Goal: Transaction & Acquisition: Purchase product/service

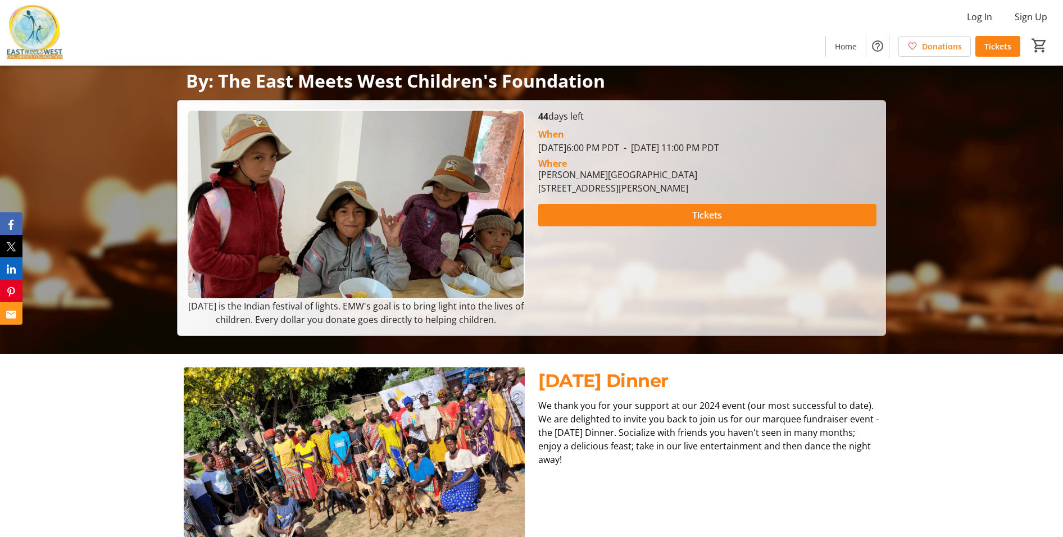
scroll to position [185, 0]
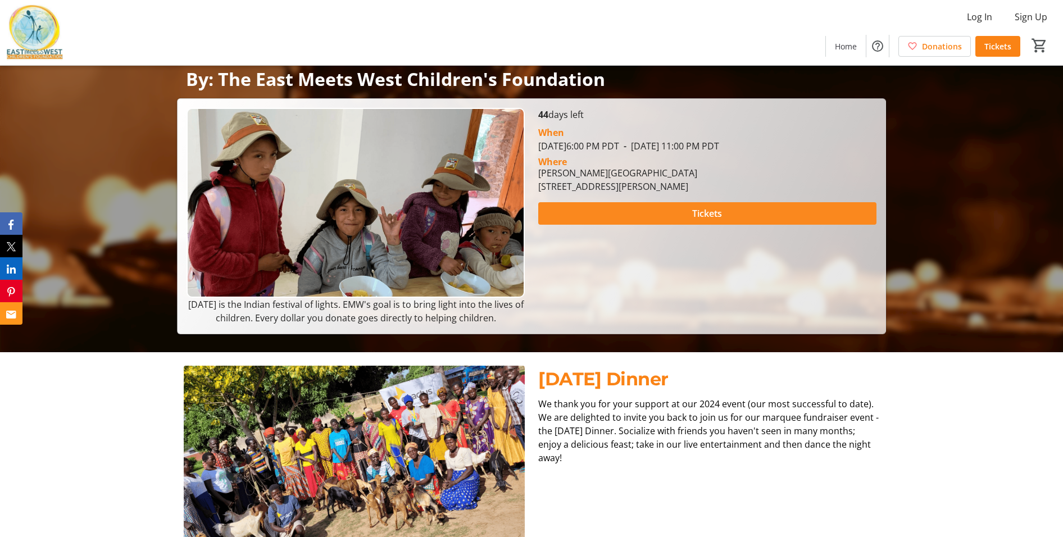
click at [697, 215] on span "Tickets" at bounding box center [707, 213] width 30 height 13
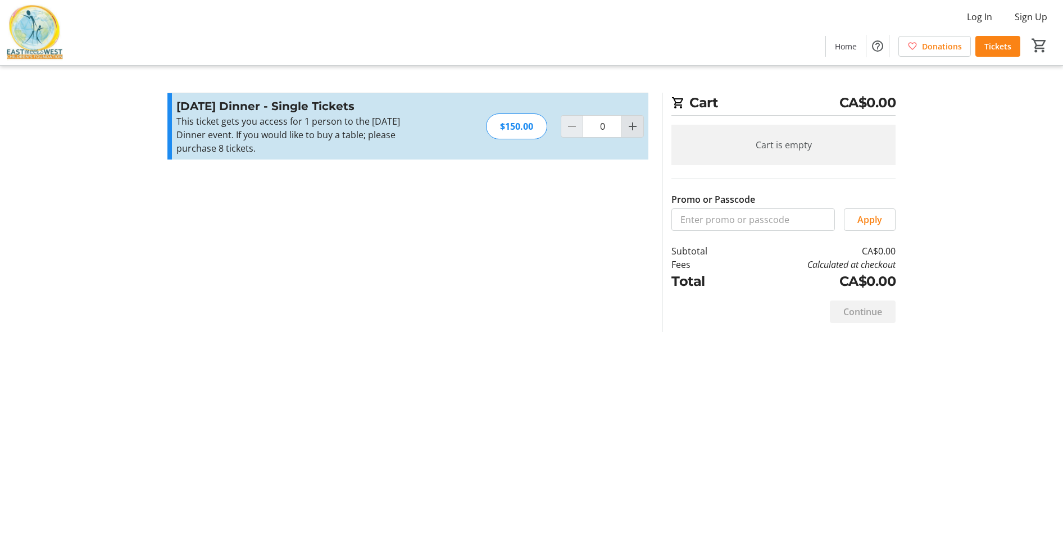
click at [633, 126] on mat-icon "Increment by one" at bounding box center [632, 126] width 13 height 13
type input "4"
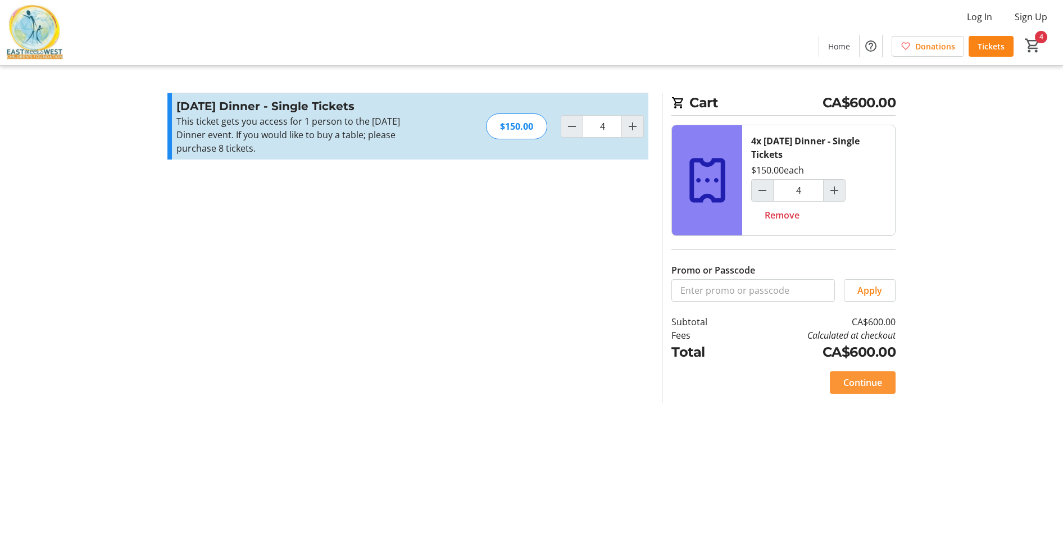
click at [867, 387] on span "Continue" at bounding box center [863, 382] width 39 height 13
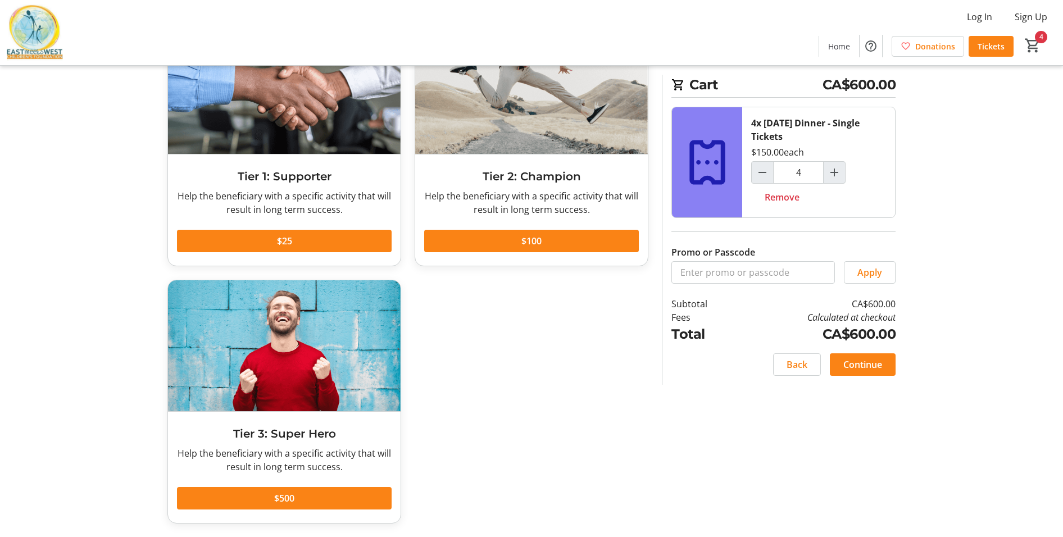
scroll to position [104, 0]
click at [870, 368] on span "Continue" at bounding box center [863, 364] width 39 height 13
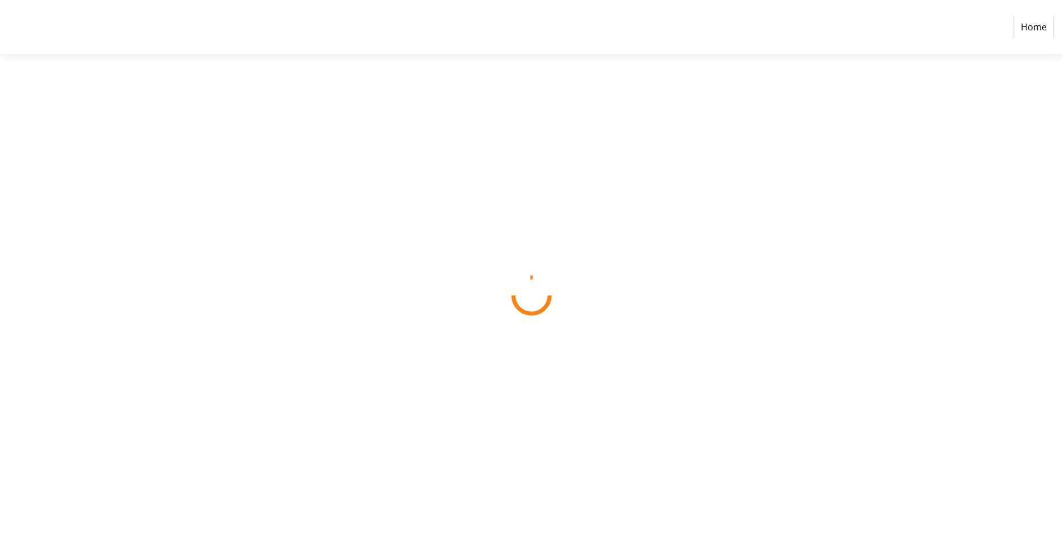
select select "CA"
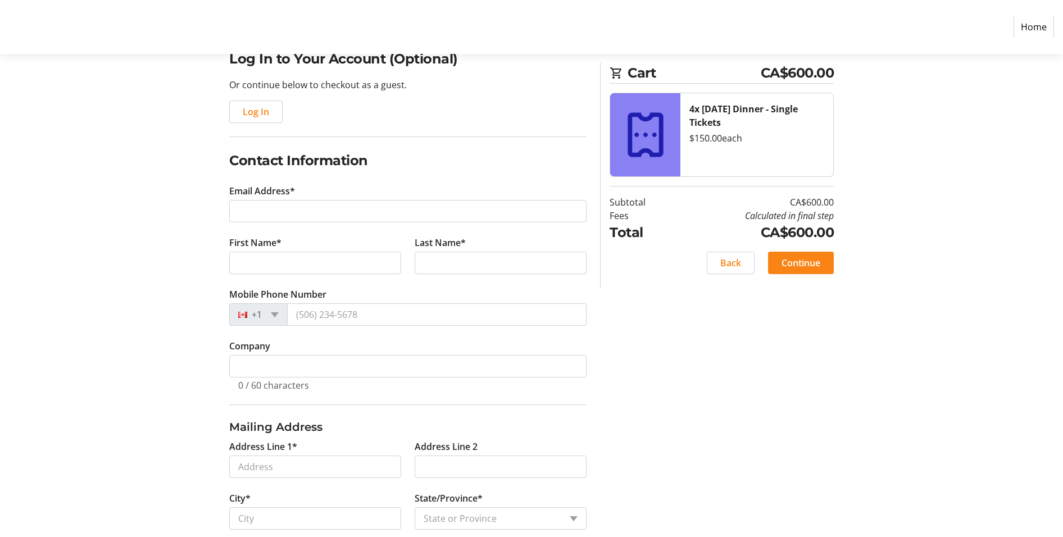
scroll to position [99, 0]
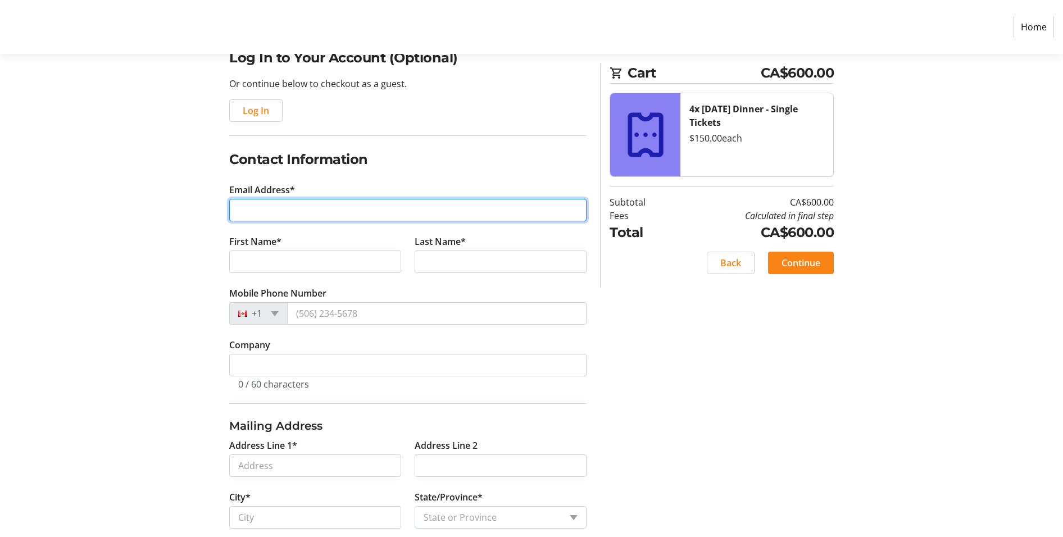
click at [257, 207] on input "Email Address*" at bounding box center [407, 210] width 357 height 22
type input "[PERSON_NAME][EMAIL_ADDRESS][PERSON_NAME][DOMAIN_NAME]"
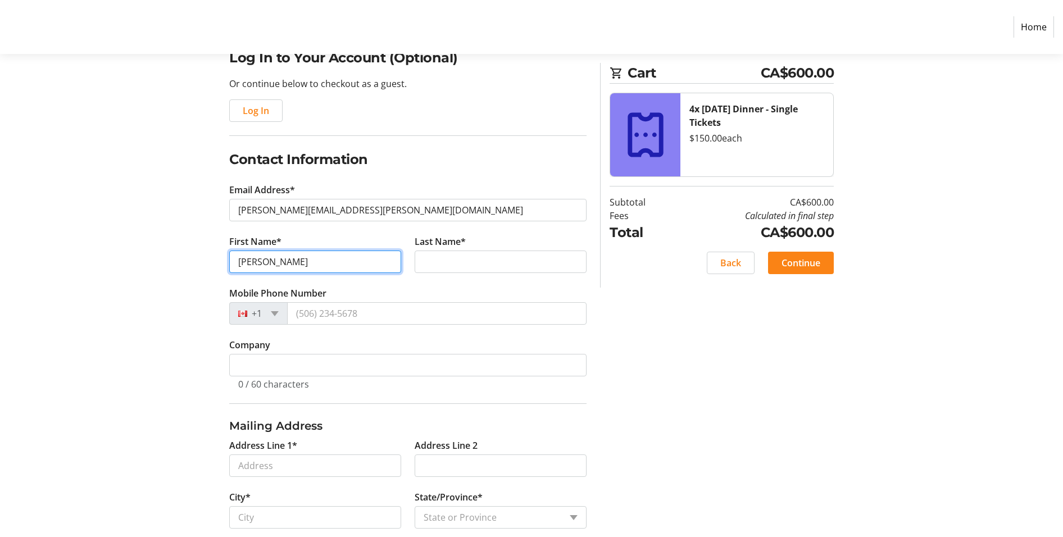
type input "[PERSON_NAME]"
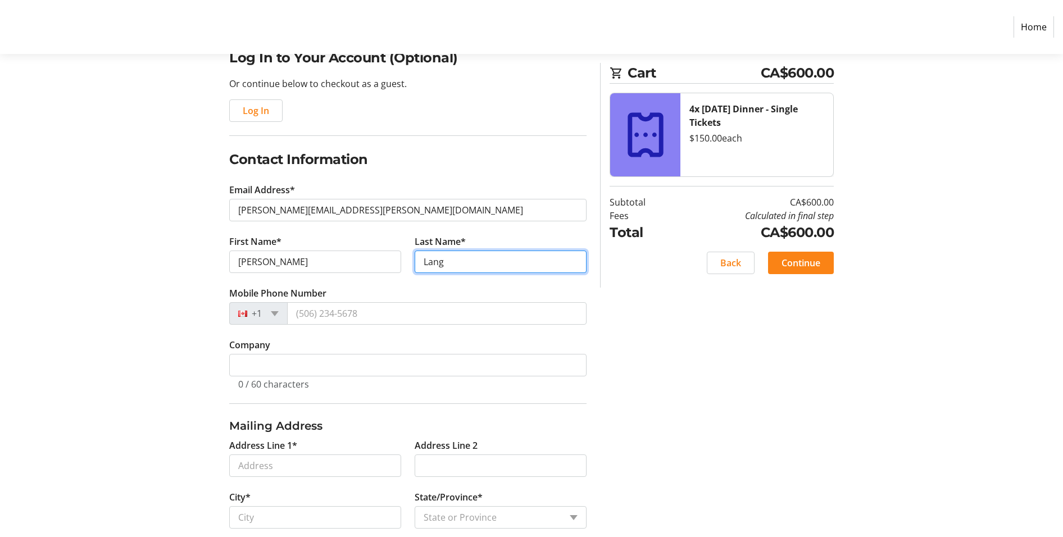
type input "Lang"
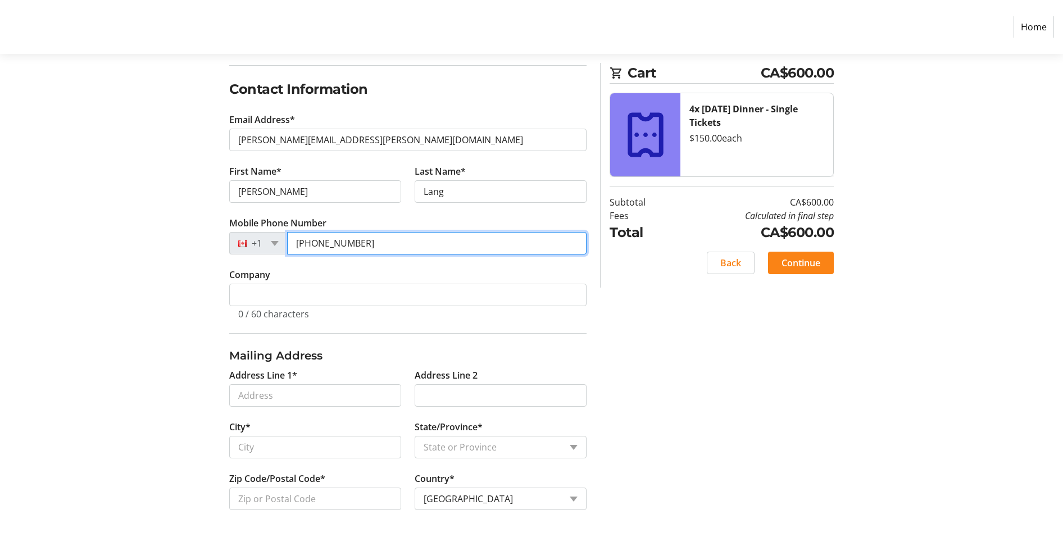
scroll to position [170, 0]
type input "[PHONE_NUMBER]"
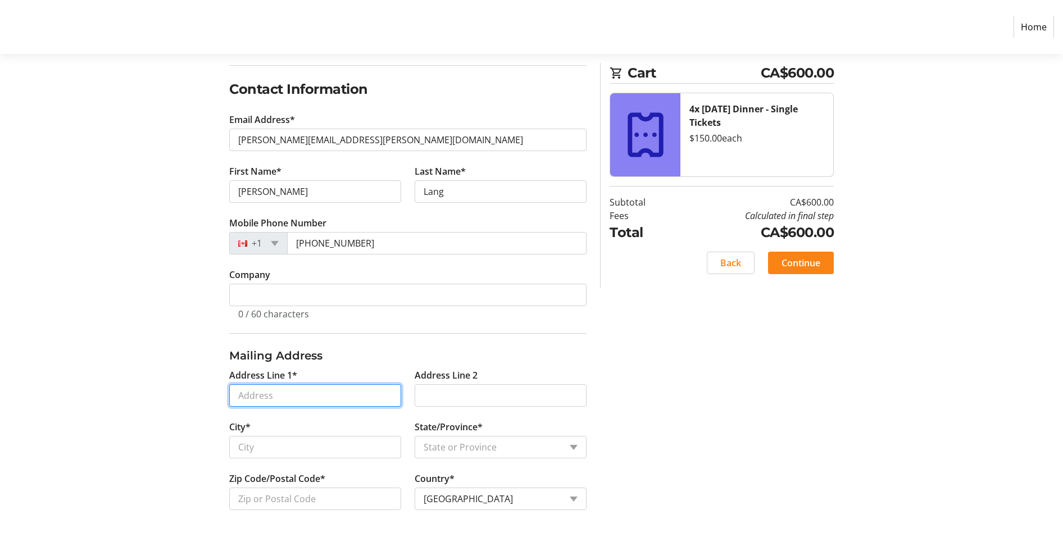
click at [254, 392] on input "Address Line 1*" at bounding box center [315, 395] width 172 height 22
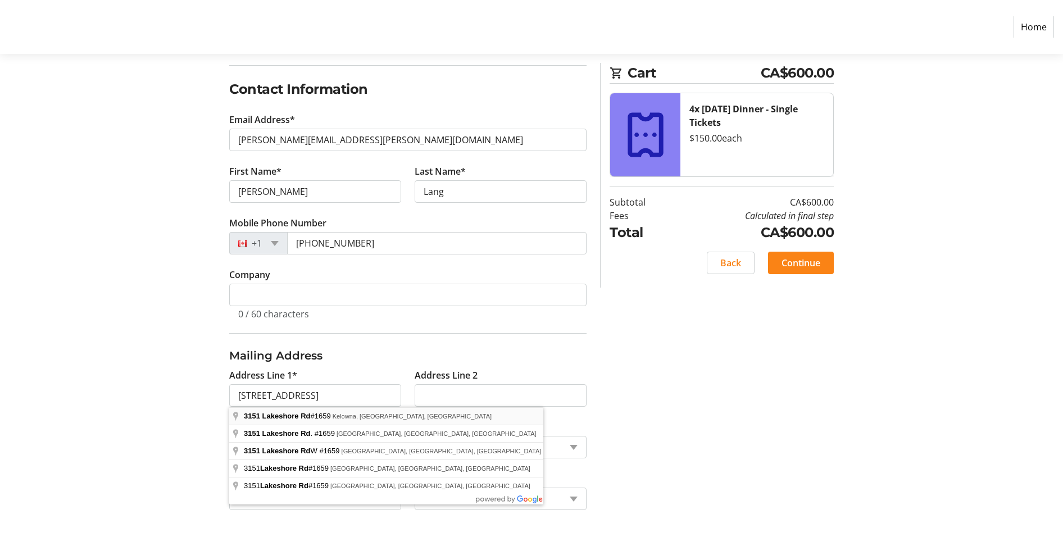
type input "[STREET_ADDRESS]"
type input "Kelowna"
select select "BC"
type input "V1Y 8E7"
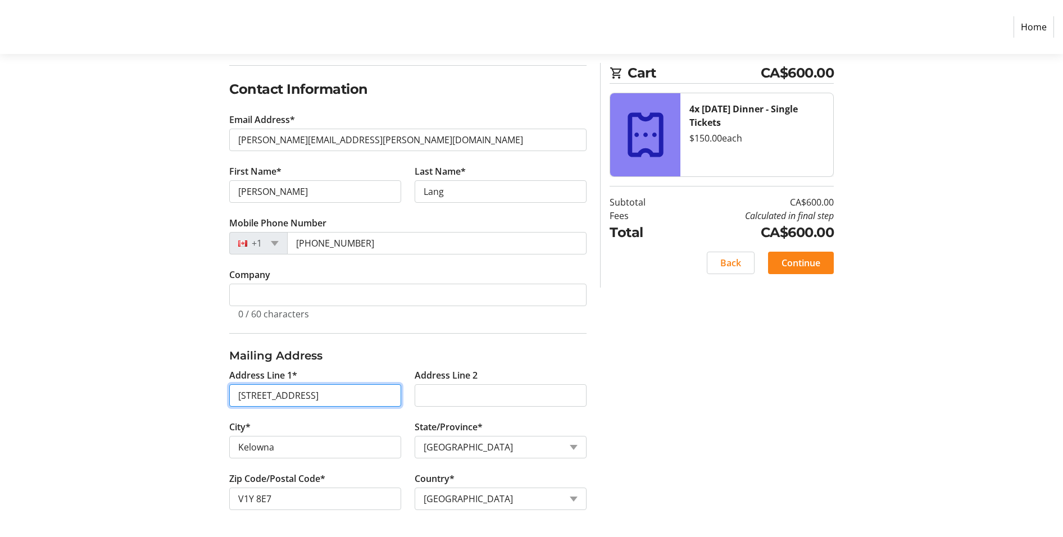
click at [240, 400] on input "[STREET_ADDRESS]" at bounding box center [315, 395] width 172 height 22
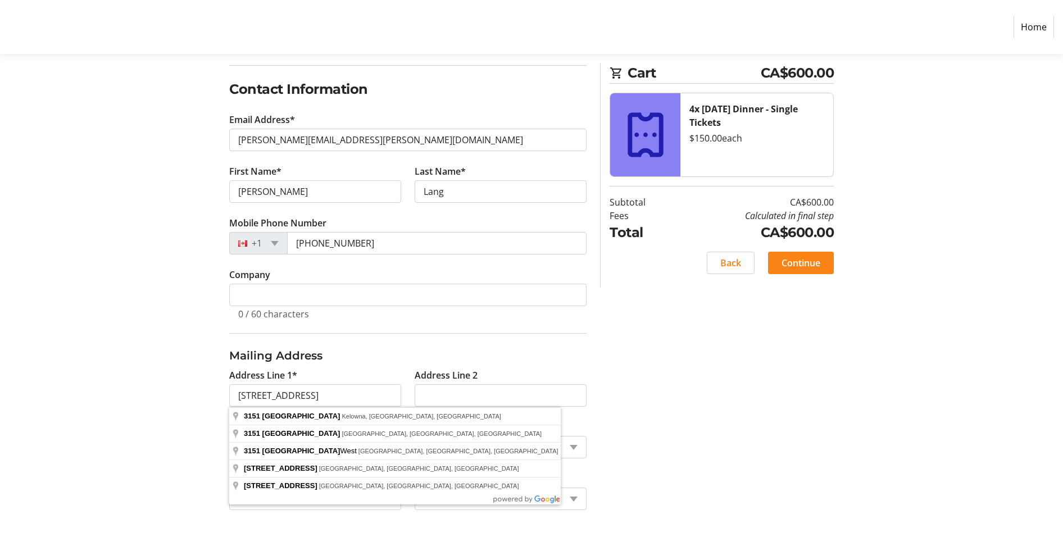
click at [180, 381] on div "Log In to Your Account (Optional) Or continue below to checkout as a guest. Log…" at bounding box center [532, 258] width 742 height 560
drag, startPoint x: 334, startPoint y: 396, endPoint x: 183, endPoint y: 396, distance: 151.8
click at [183, 396] on div "Log In to Your Account (Optional) Or continue below to checkout as a guest. Log…" at bounding box center [532, 258] width 742 height 560
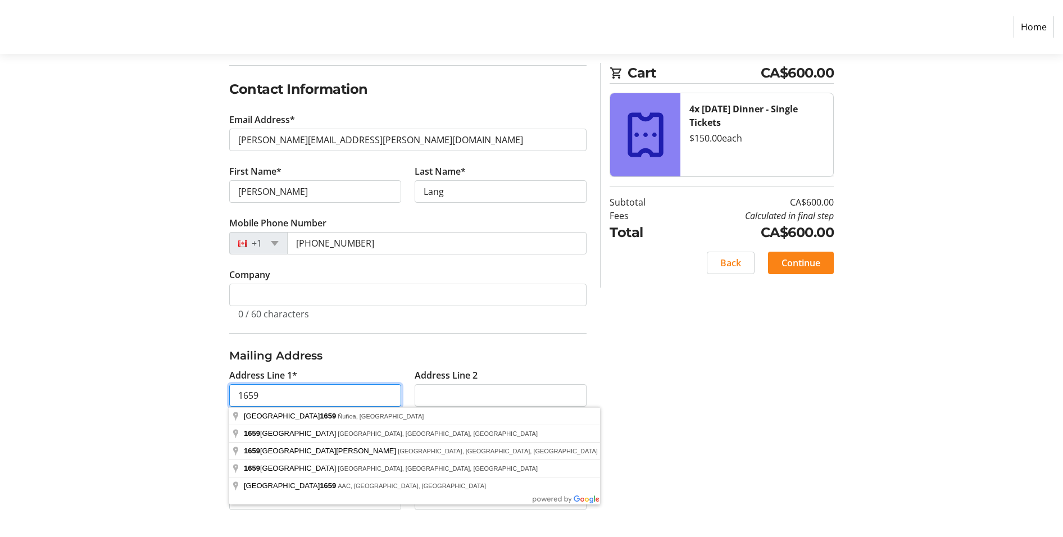
type input "1659"
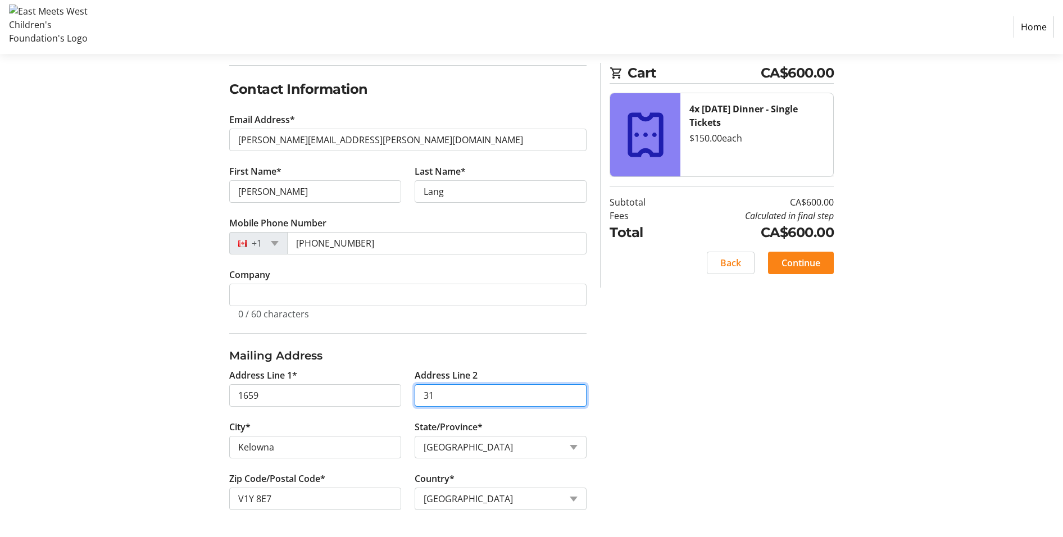
type input "3"
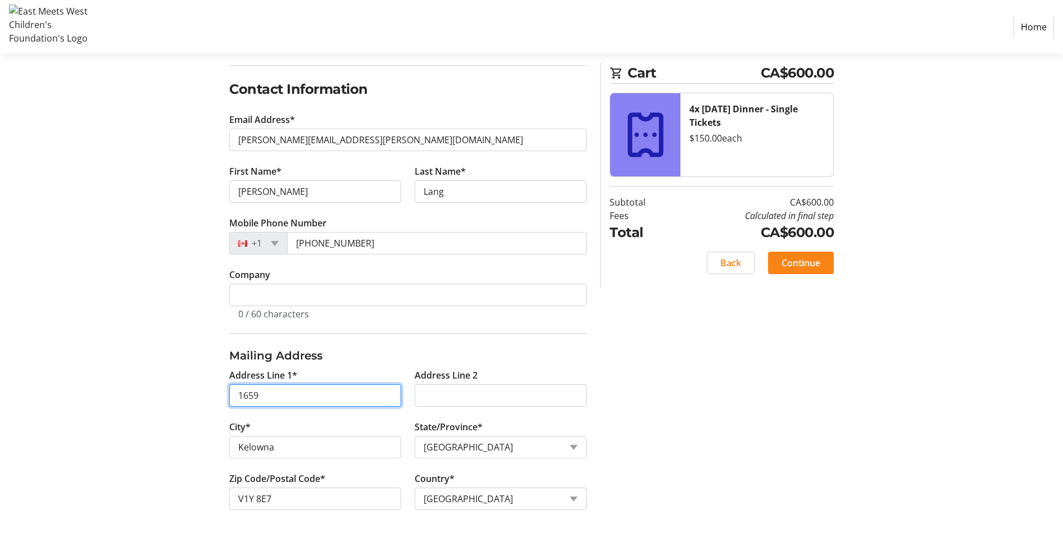
click at [275, 400] on input "1659" at bounding box center [315, 395] width 172 height 22
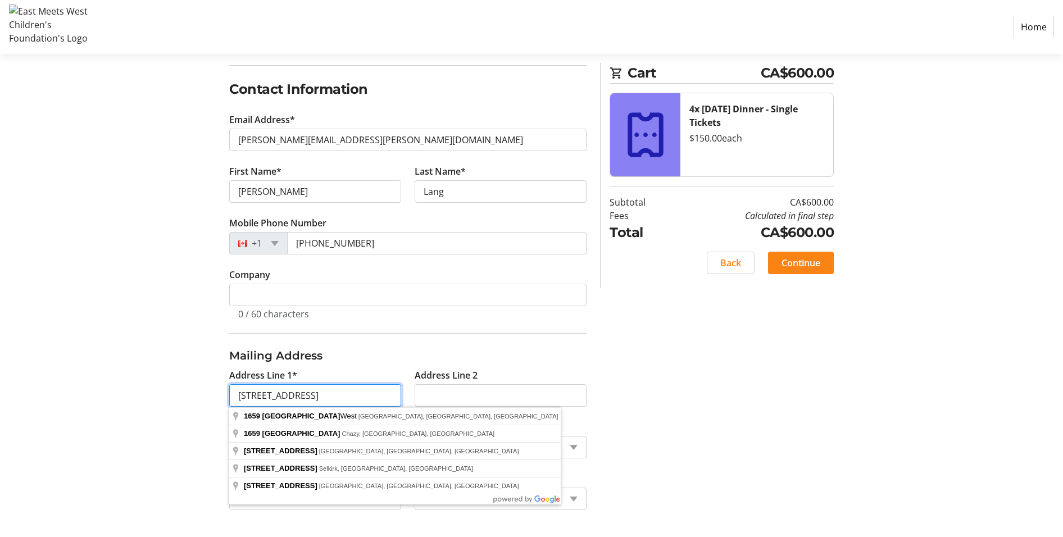
click at [262, 399] on input "[STREET_ADDRESS]" at bounding box center [315, 395] width 172 height 22
click at [266, 398] on input "[STREET_ADDRESS]" at bounding box center [315, 395] width 172 height 22
type input "[DATE] - [STREET_ADDRESS]"
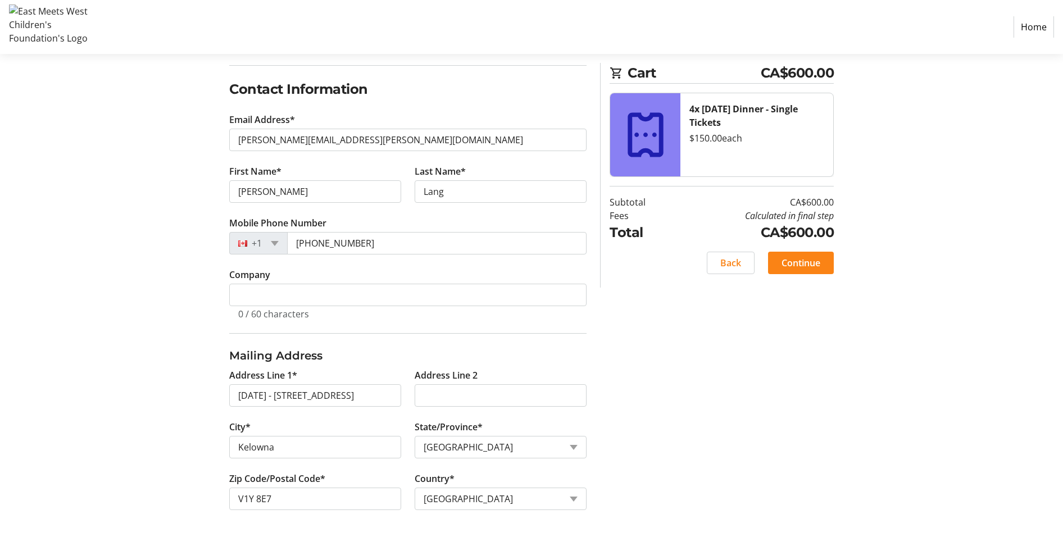
click at [181, 395] on div "Log In to Your Account (Optional) Or continue below to checkout as a guest. Log…" at bounding box center [532, 258] width 742 height 560
click at [281, 500] on input "V1Y 8E7" at bounding box center [315, 499] width 172 height 22
type input "V1Y 3s9"
click at [812, 264] on span "Continue" at bounding box center [801, 262] width 39 height 13
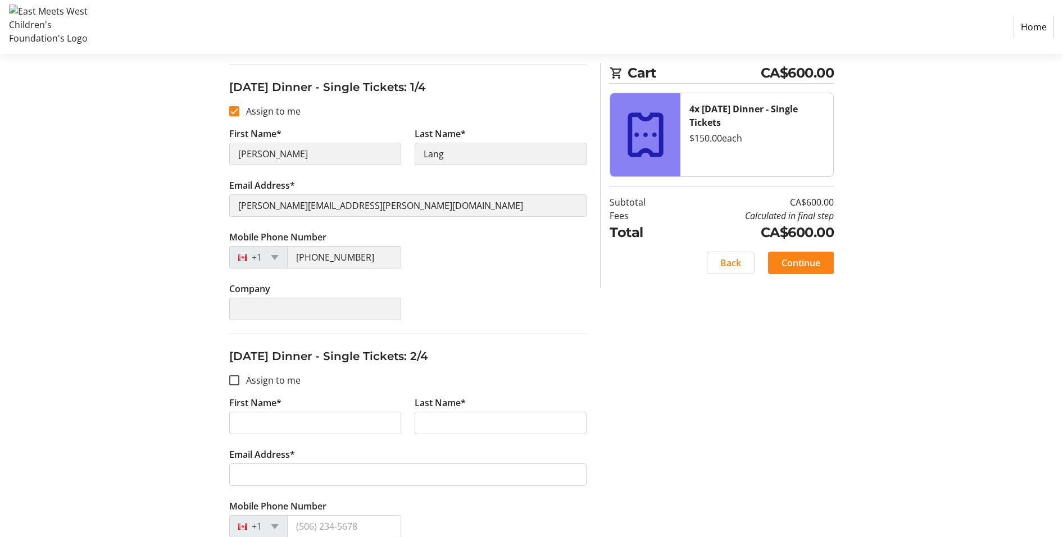
scroll to position [89, 0]
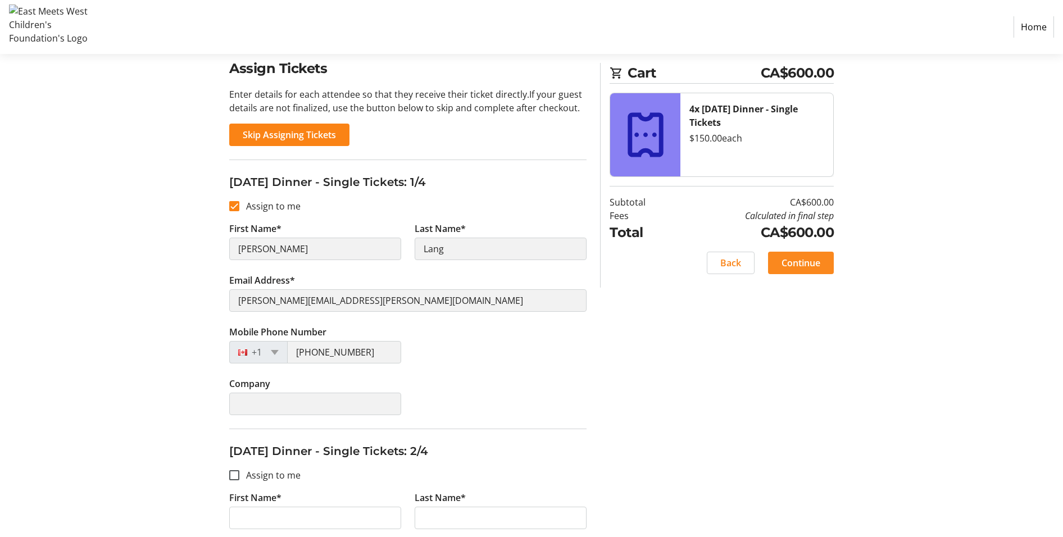
click at [809, 265] on span "Continue" at bounding box center [801, 262] width 39 height 13
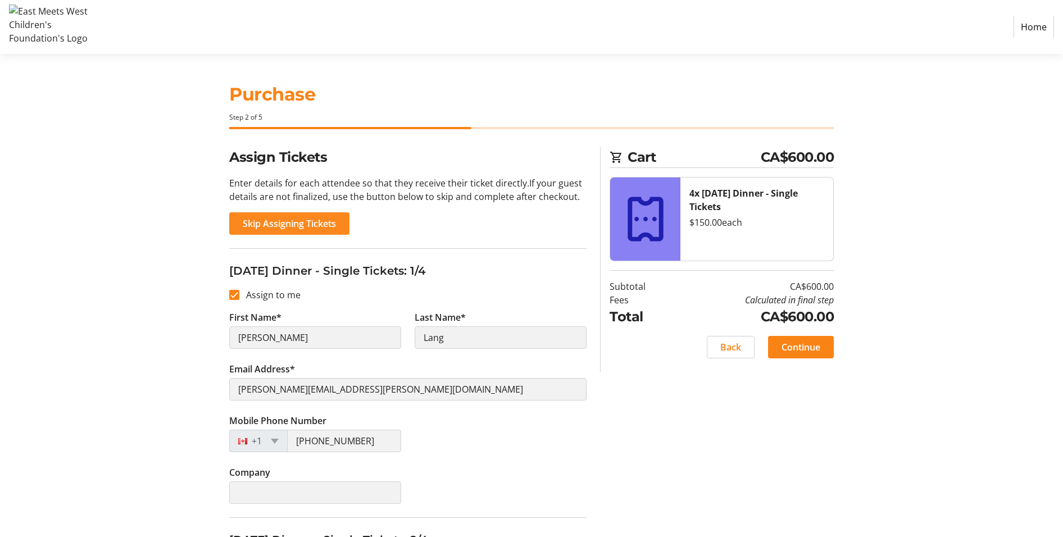
scroll to position [0, 0]
click at [293, 222] on span "Skip Assigning Tickets" at bounding box center [289, 223] width 93 height 13
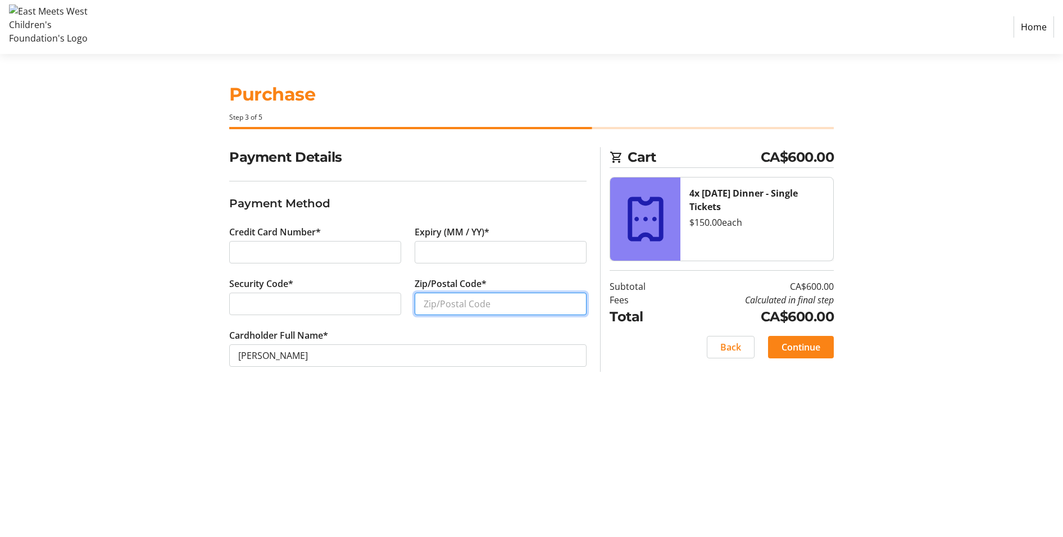
click at [455, 299] on input "Zip/Postal Code*" at bounding box center [501, 304] width 172 height 22
type input "V1W 3S9"
click at [177, 321] on div "Payment Details Payment Method Credit Card Number* Expiry (MM / YY)* Security C…" at bounding box center [532, 270] width 742 height 247
click at [799, 344] on span "Continue" at bounding box center [801, 347] width 39 height 13
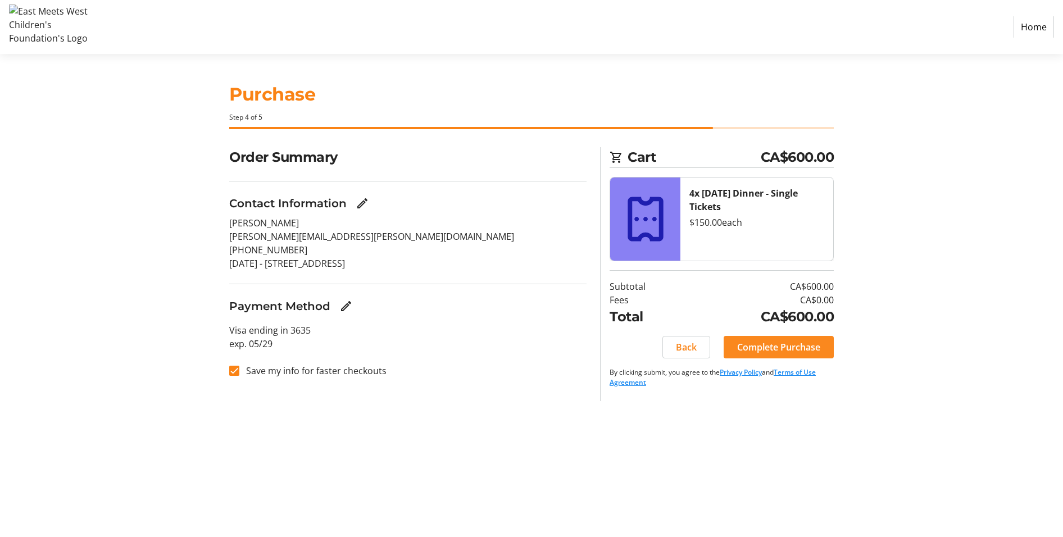
click at [791, 348] on span "Complete Purchase" at bounding box center [778, 347] width 83 height 13
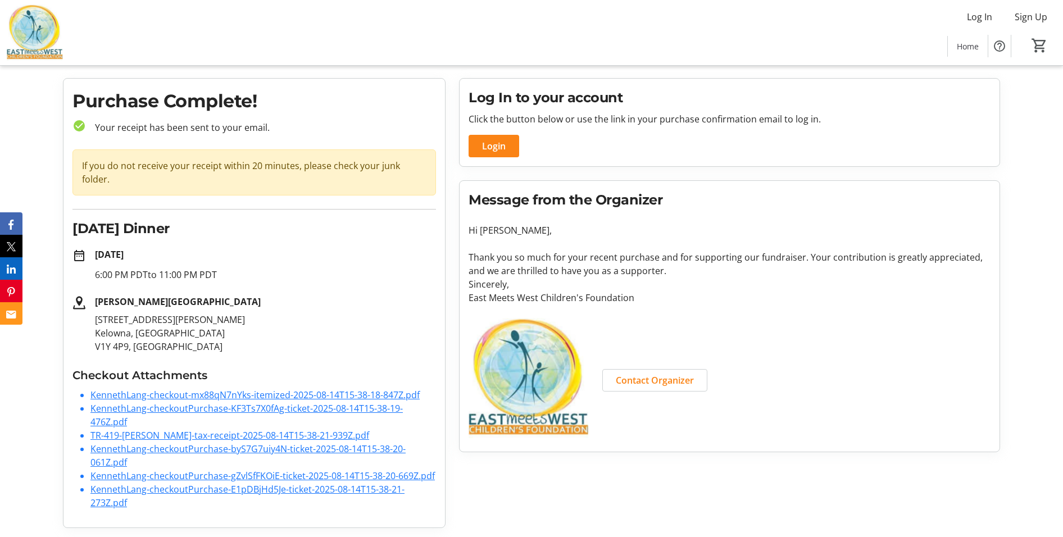
scroll to position [24, 0]
click at [454, 46] on div "Log In Sign Up Home 0" at bounding box center [531, 32] width 1063 height 65
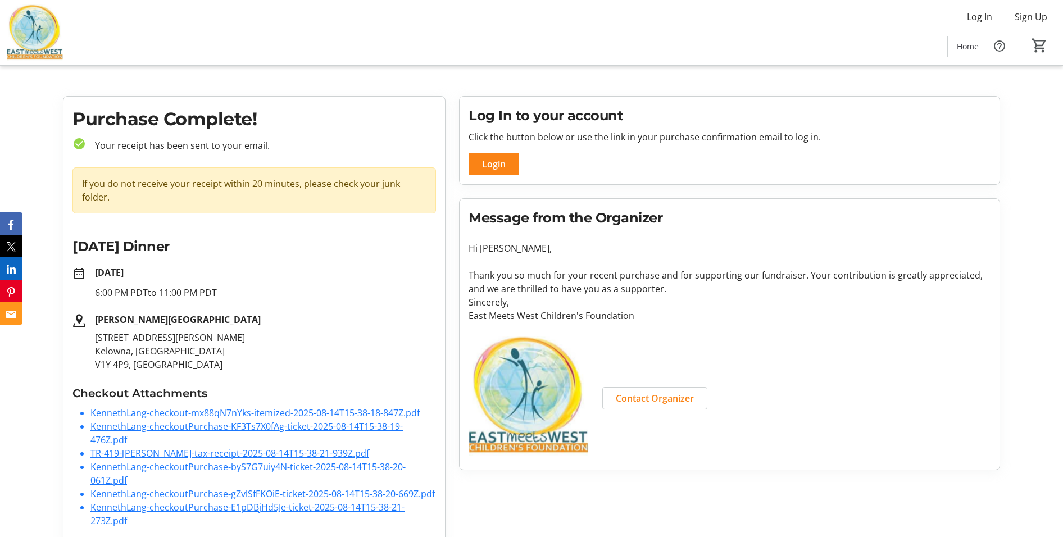
scroll to position [0, 0]
